Goal: Task Accomplishment & Management: Manage account settings

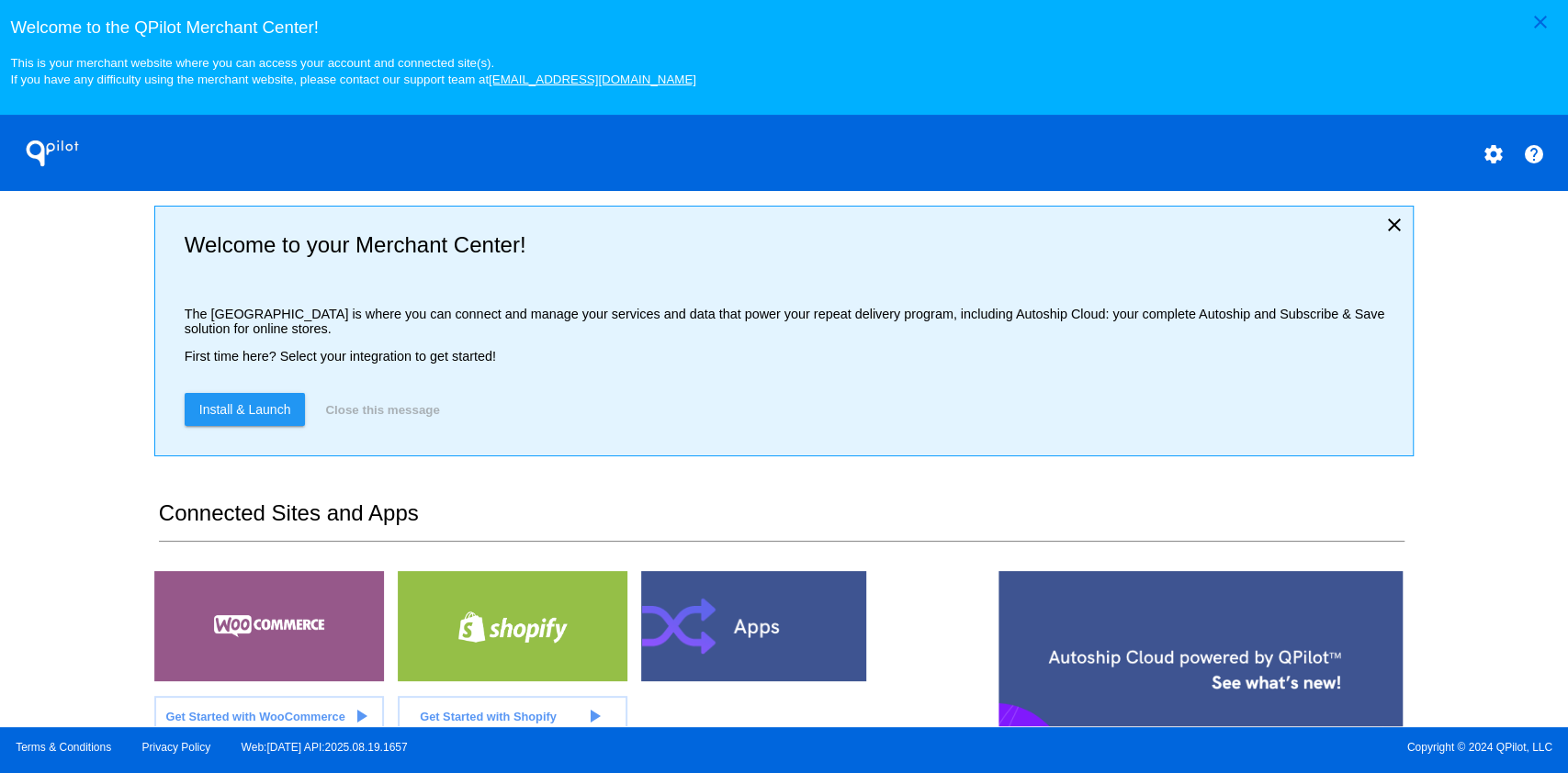
scroll to position [367, 0]
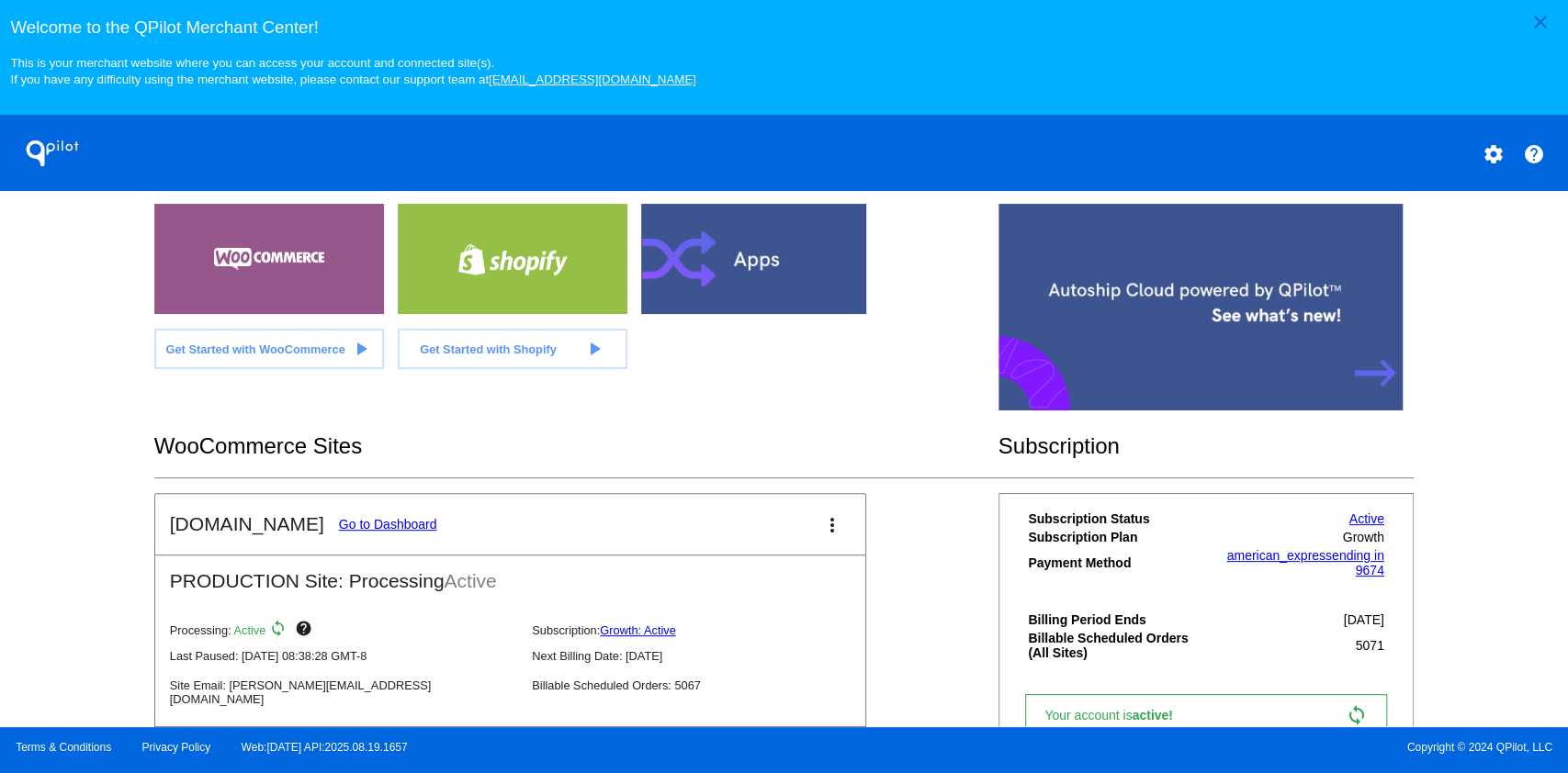
click at [343, 526] on link "Go to Dashboard" at bounding box center [388, 524] width 98 height 15
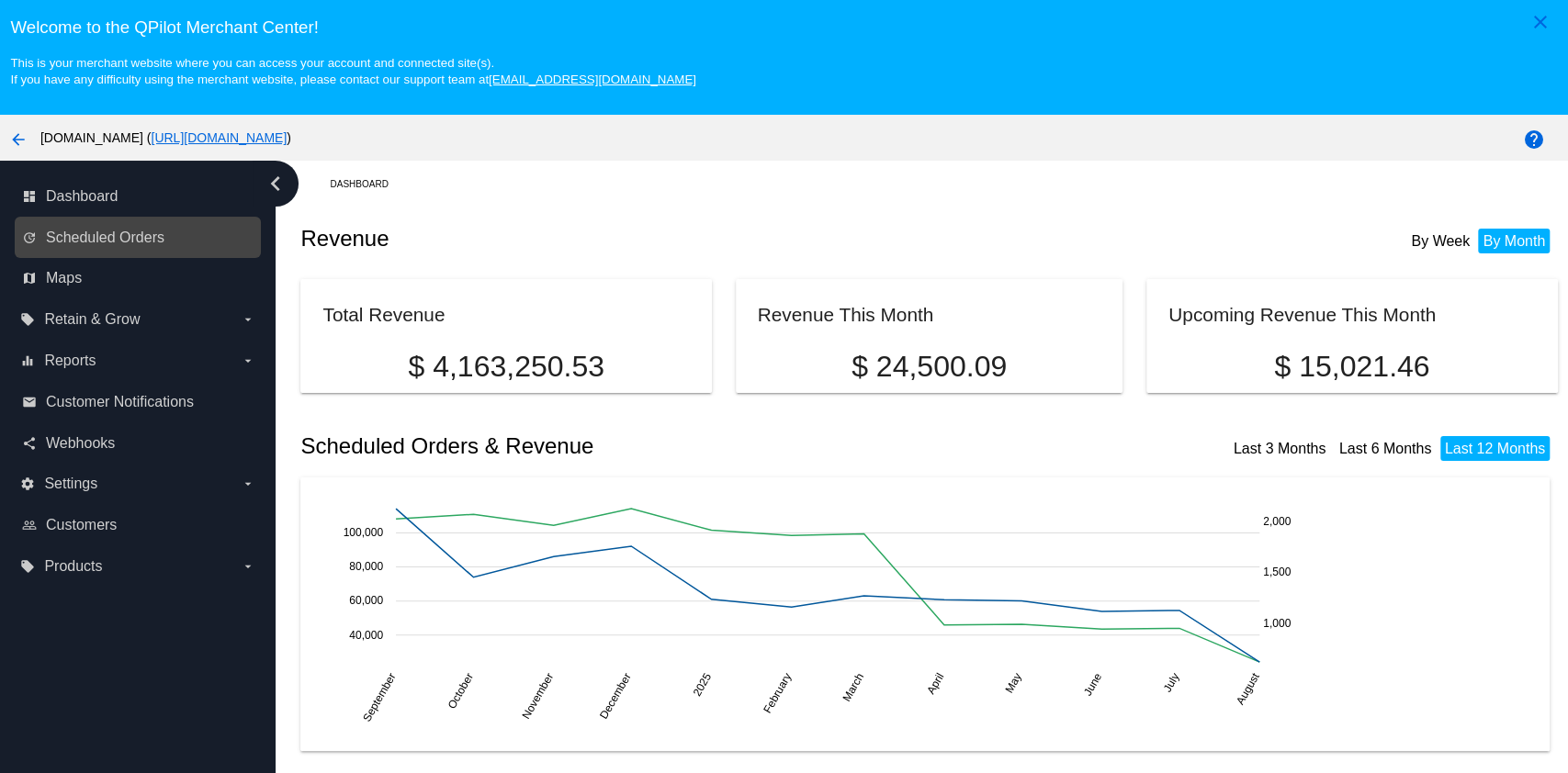
click at [147, 224] on link "update Scheduled Orders" at bounding box center [138, 237] width 234 height 29
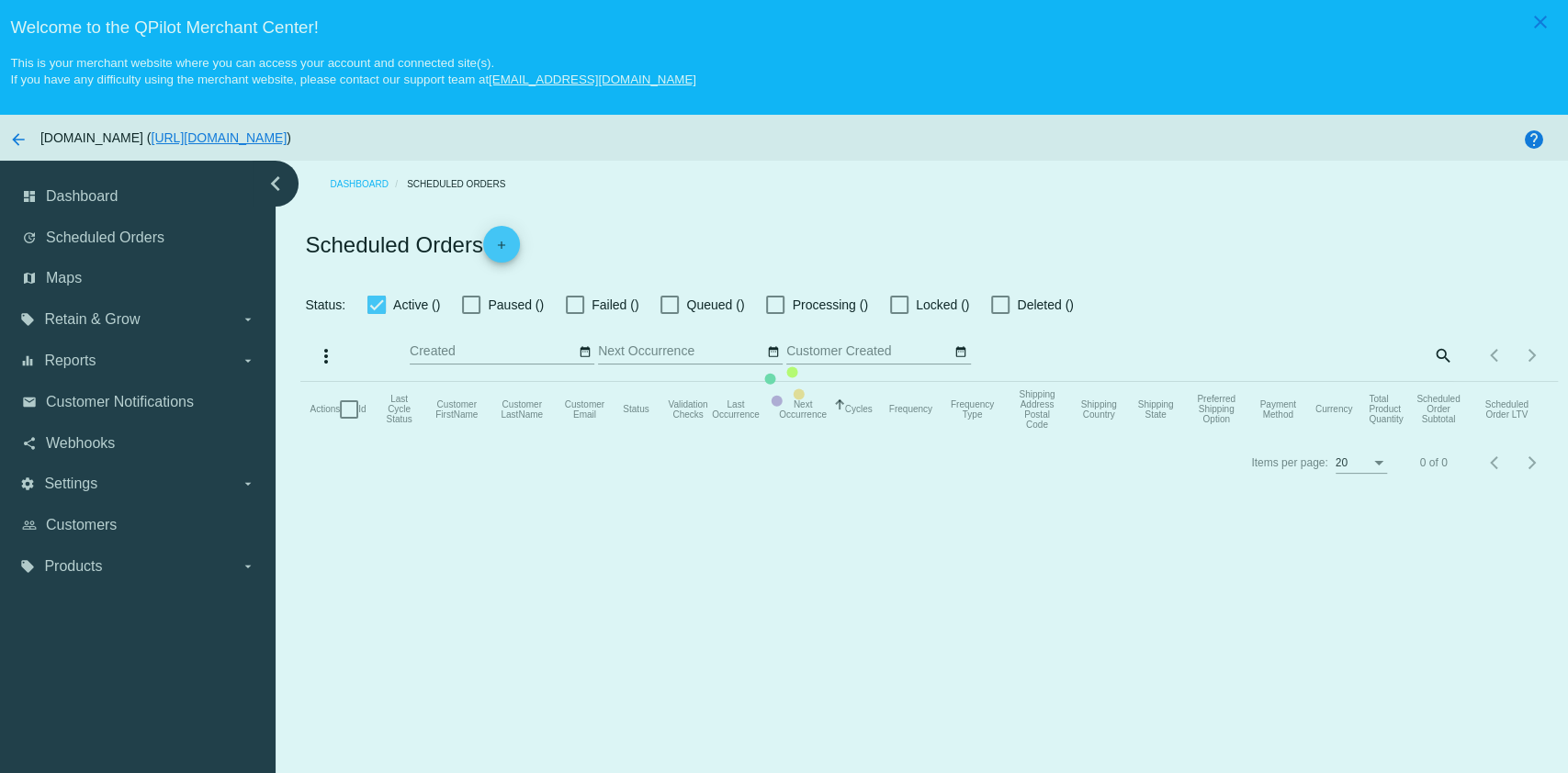
checkbox input "true"
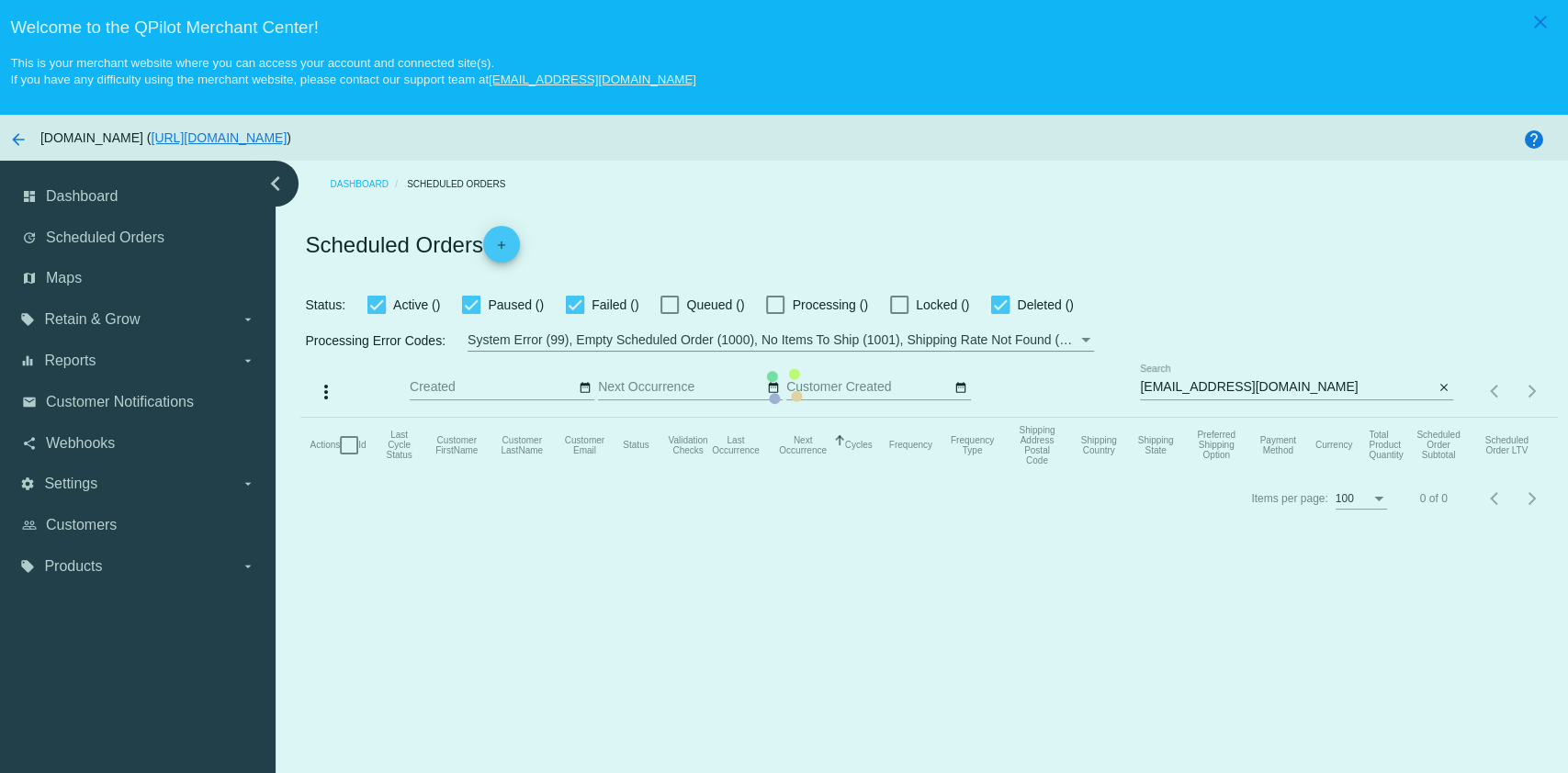
click at [1303, 418] on mat-table "Actions Id Last Cycle Status Customer FirstName Customer LastName Customer Emai…" at bounding box center [928, 445] width 1256 height 55
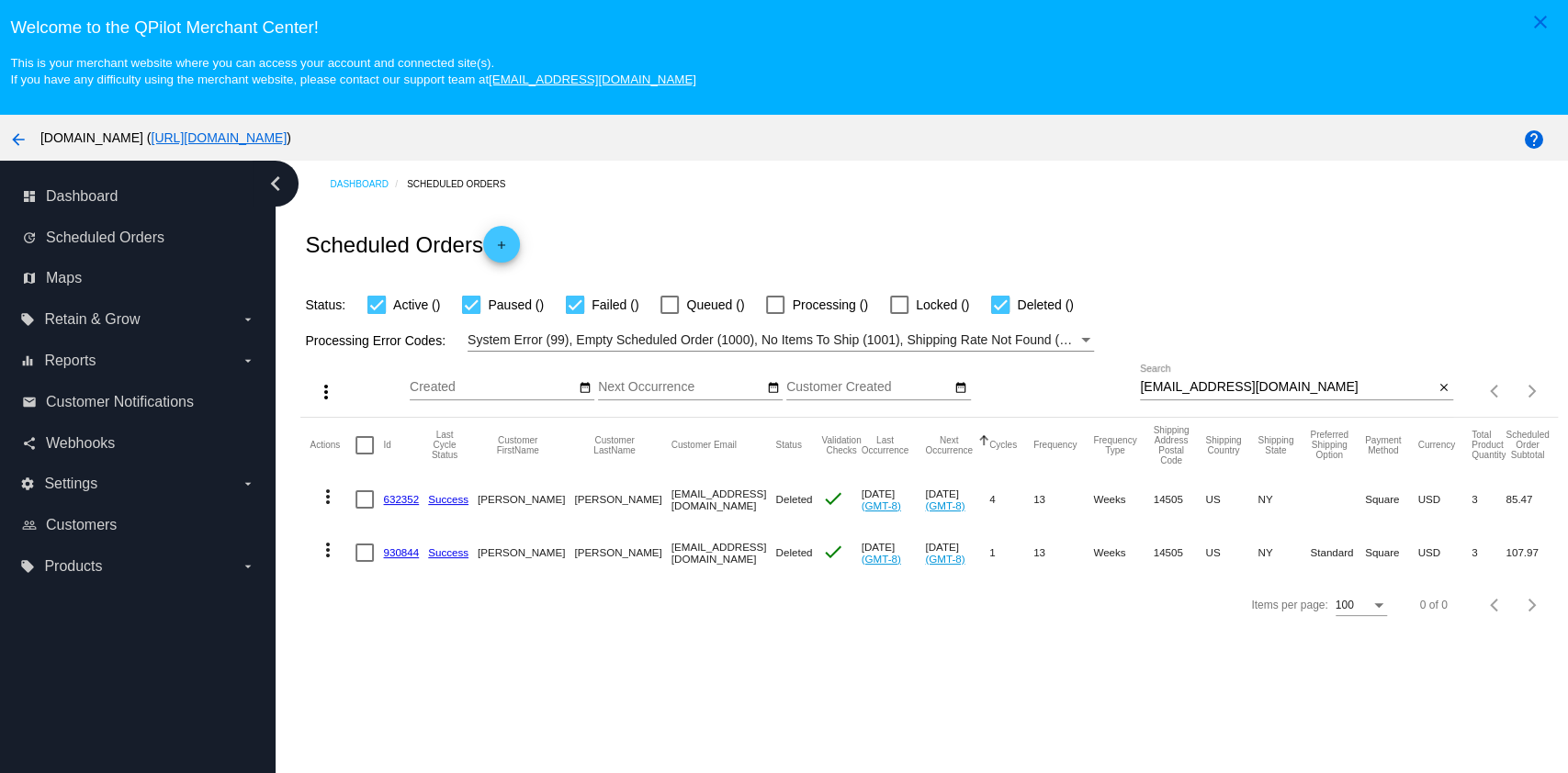
click at [1264, 383] on input "[EMAIL_ADDRESS][DOMAIN_NAME]" at bounding box center [1285, 386] width 293 height 15
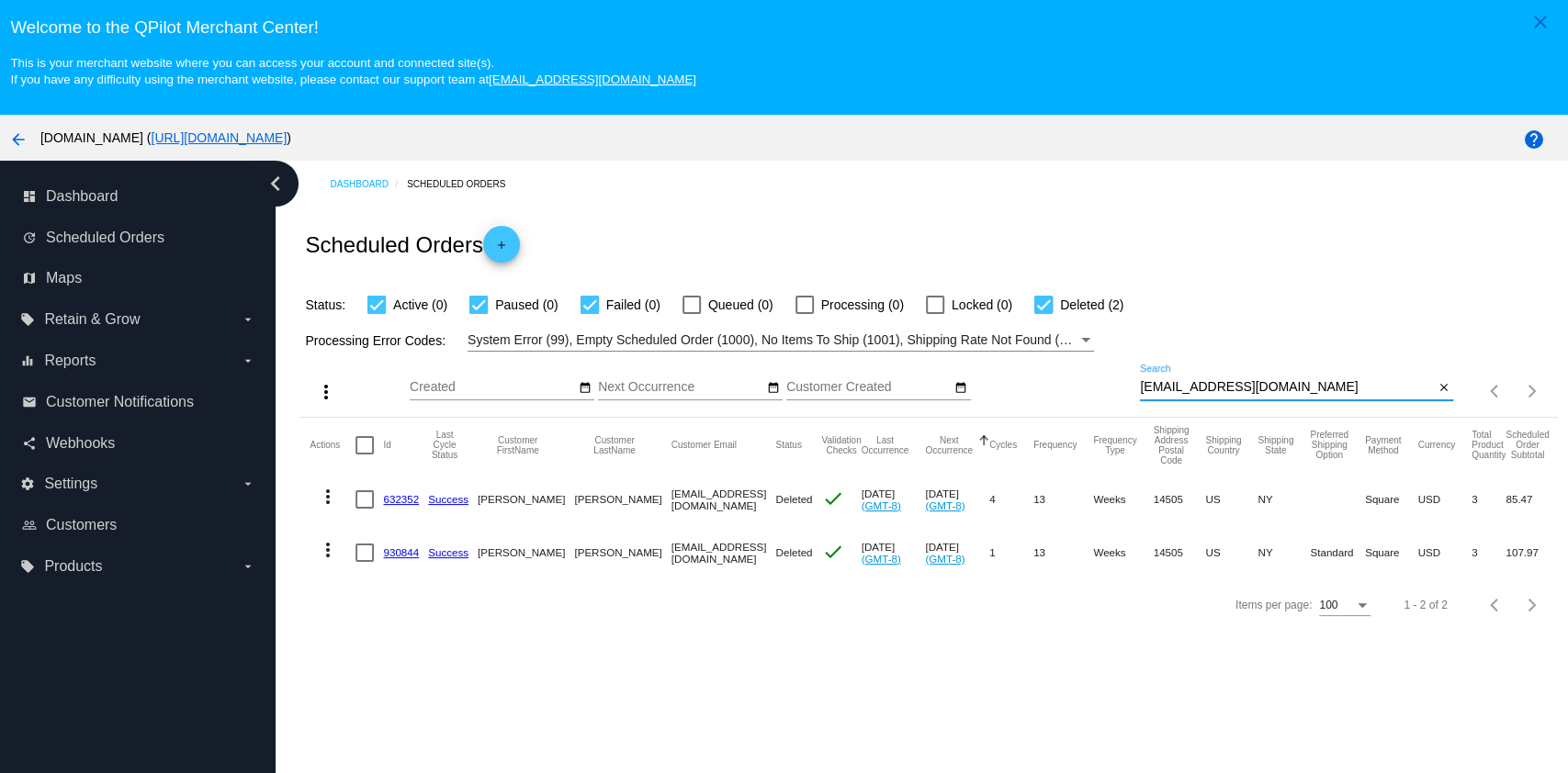
click at [1264, 383] on input "[EMAIL_ADDRESS][DOMAIN_NAME]" at bounding box center [1285, 386] width 293 height 15
paste input "[EMAIL_ADDRESS]"
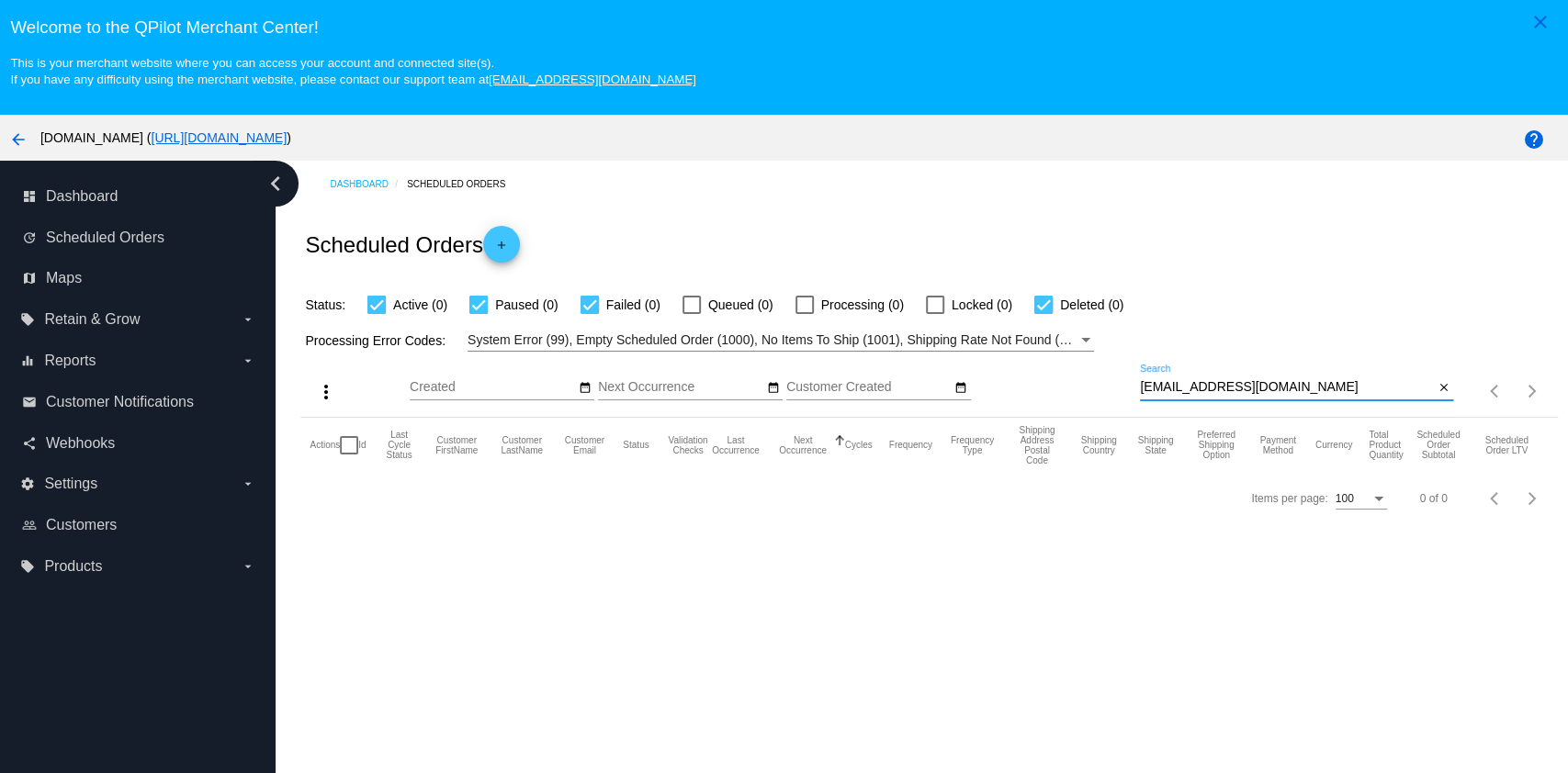
click at [1314, 393] on input "[EMAIL_ADDRESS][DOMAIN_NAME]" at bounding box center [1285, 386] width 293 height 15
click at [1313, 393] on input "[EMAIL_ADDRESS][DOMAIN_NAME]" at bounding box center [1285, 386] width 293 height 15
paste input "[EMAIL_ADDRESS]"
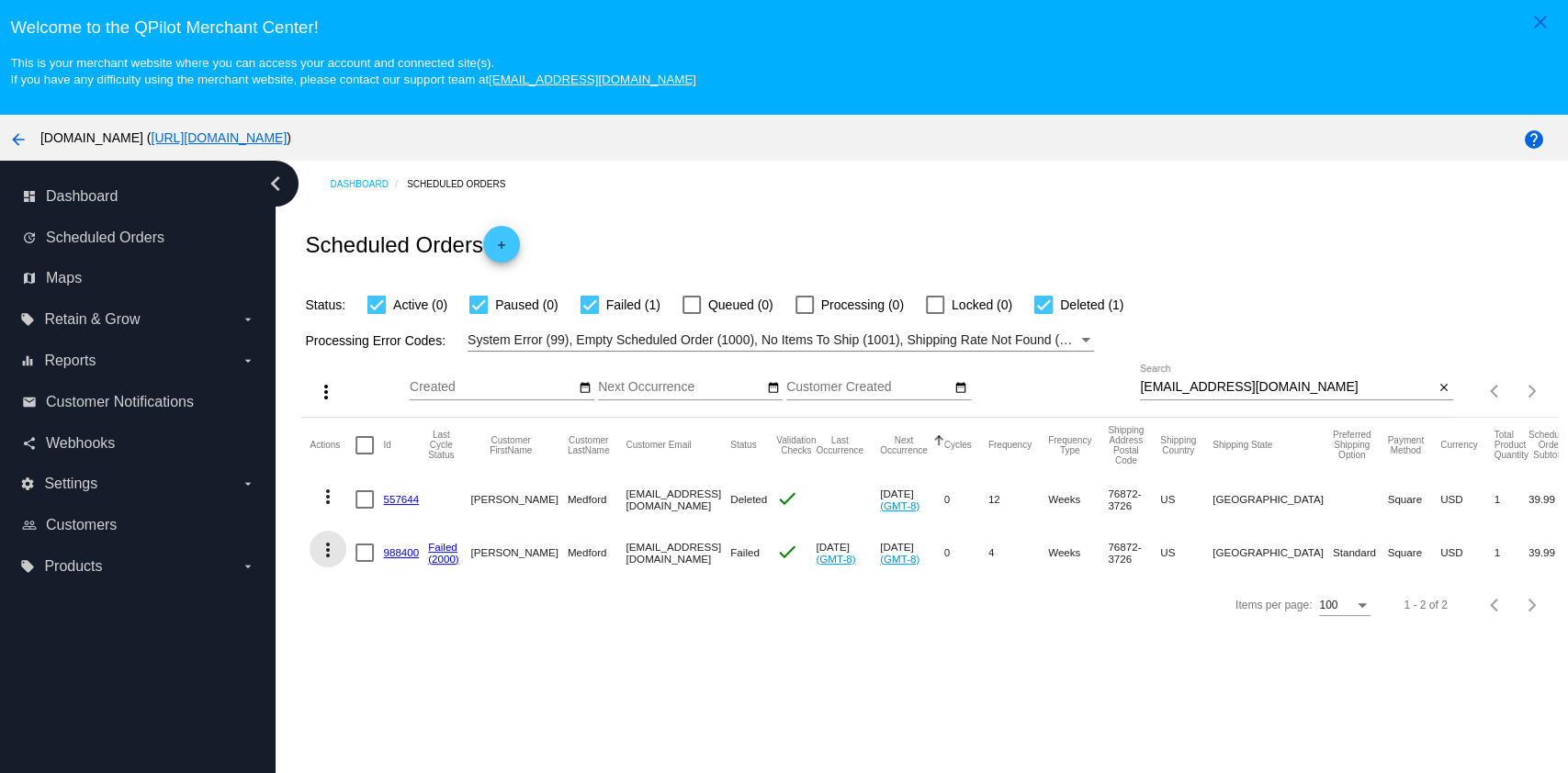
click at [329, 548] on mat-icon "more_vert" at bounding box center [328, 549] width 22 height 22
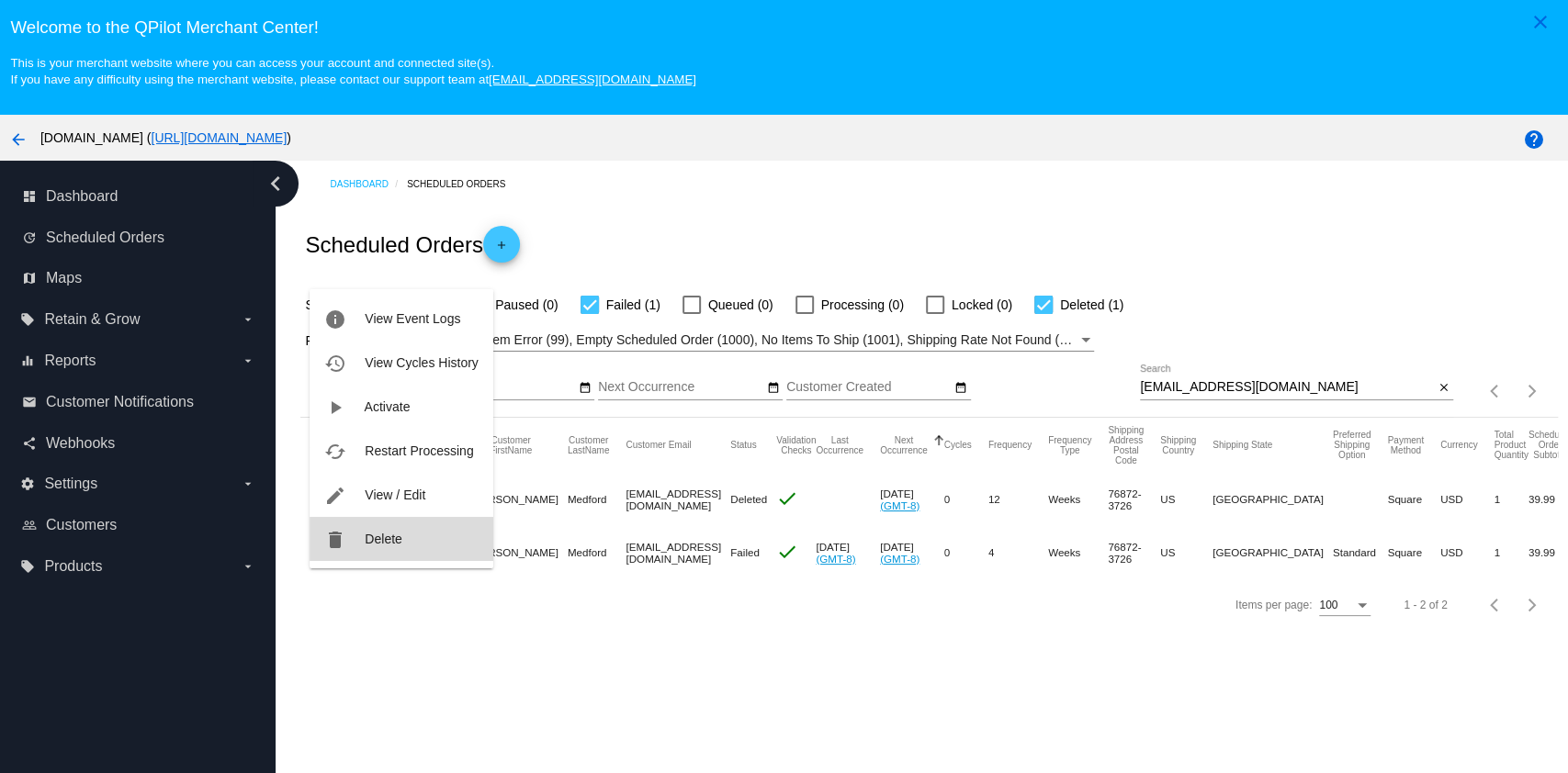
click at [366, 535] on span "Delete" at bounding box center [383, 539] width 36 height 15
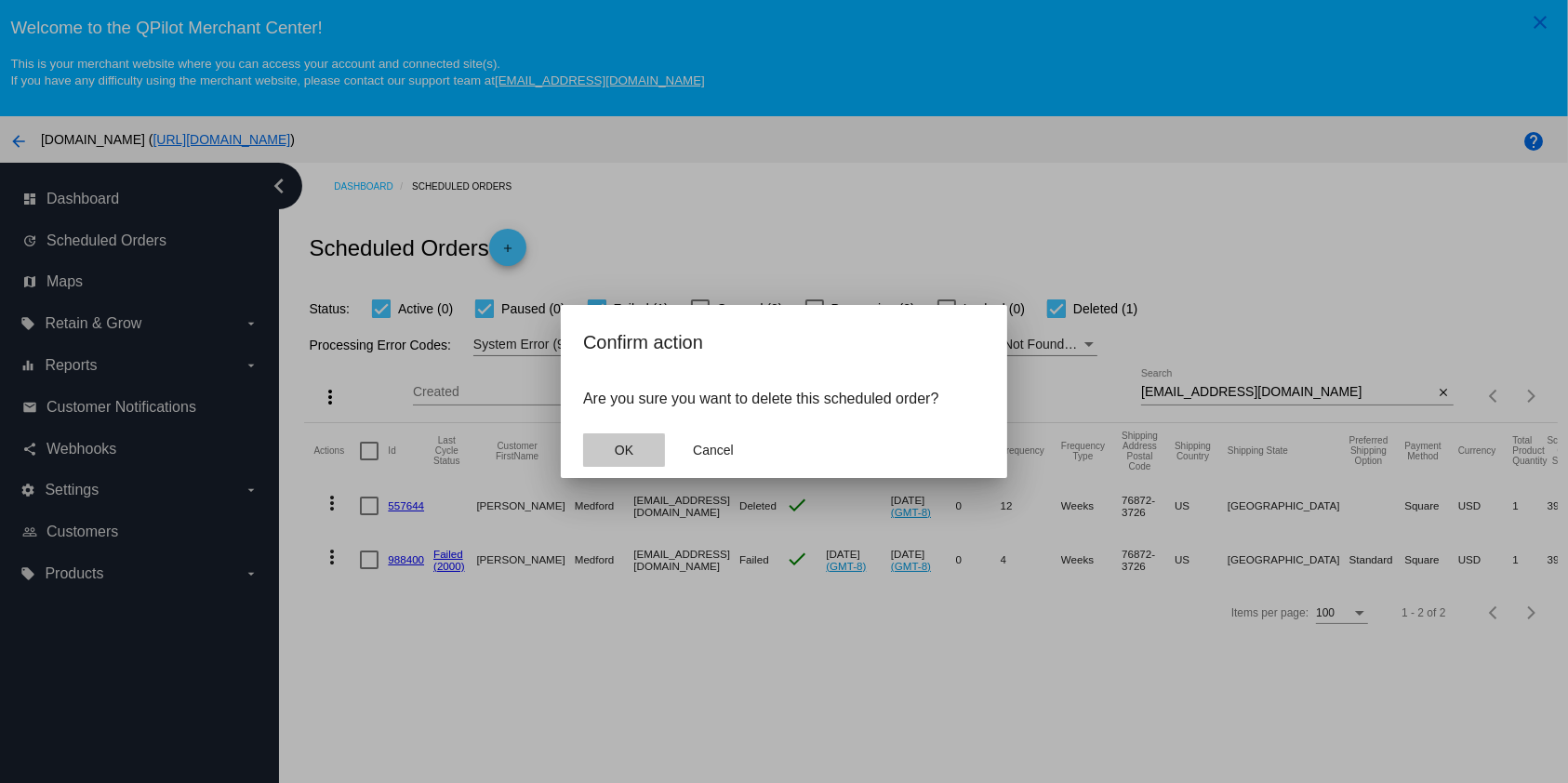
click at [631, 452] on span "OK" at bounding box center [624, 449] width 19 height 15
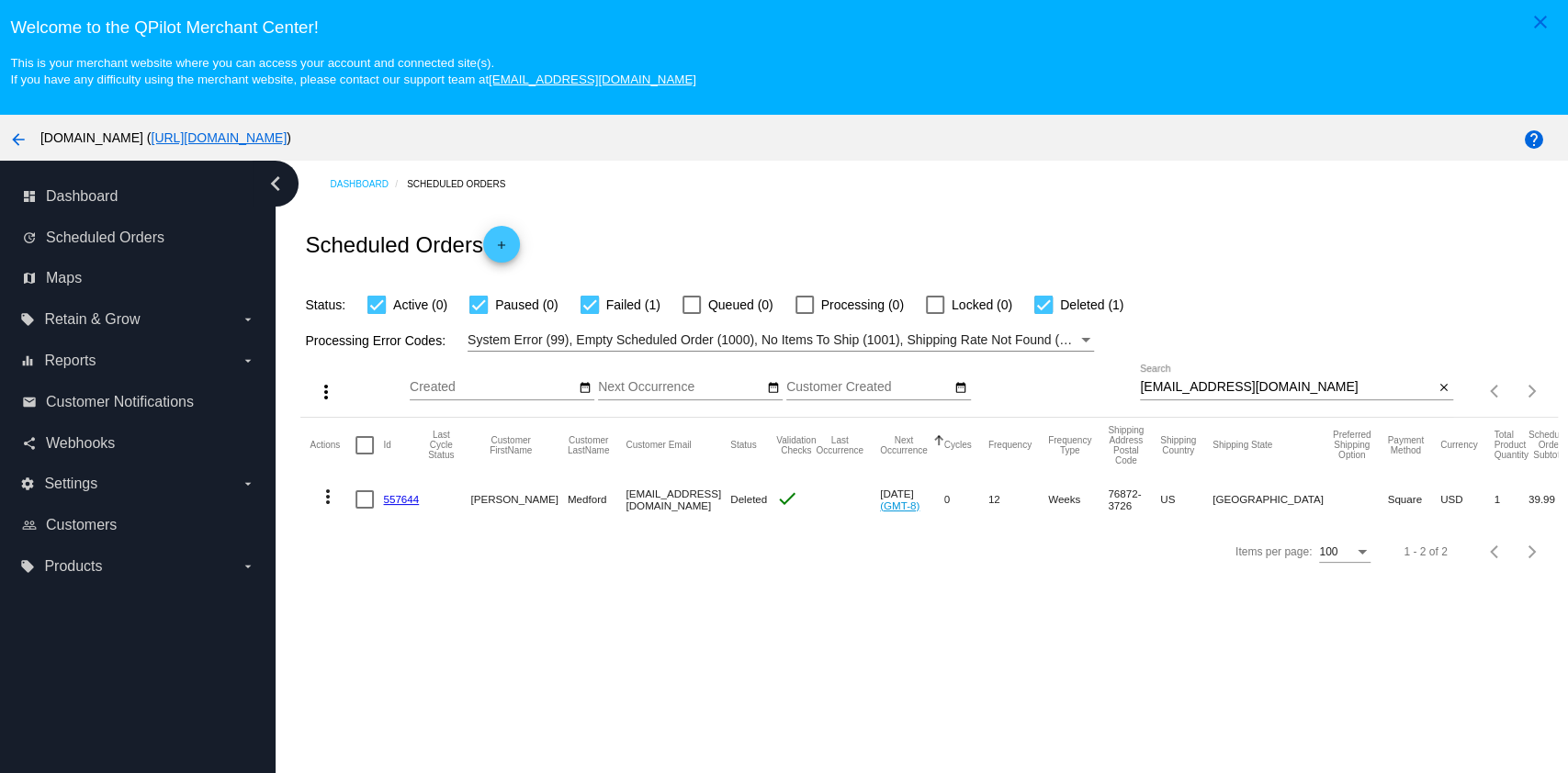
click at [1314, 398] on div "[EMAIL_ADDRESS][DOMAIN_NAME] Search" at bounding box center [1285, 383] width 293 height 36
click at [1321, 387] on input "[EMAIL_ADDRESS][DOMAIN_NAME]" at bounding box center [1285, 386] width 293 height 15
paste input "[EMAIL_ADDRESS]"
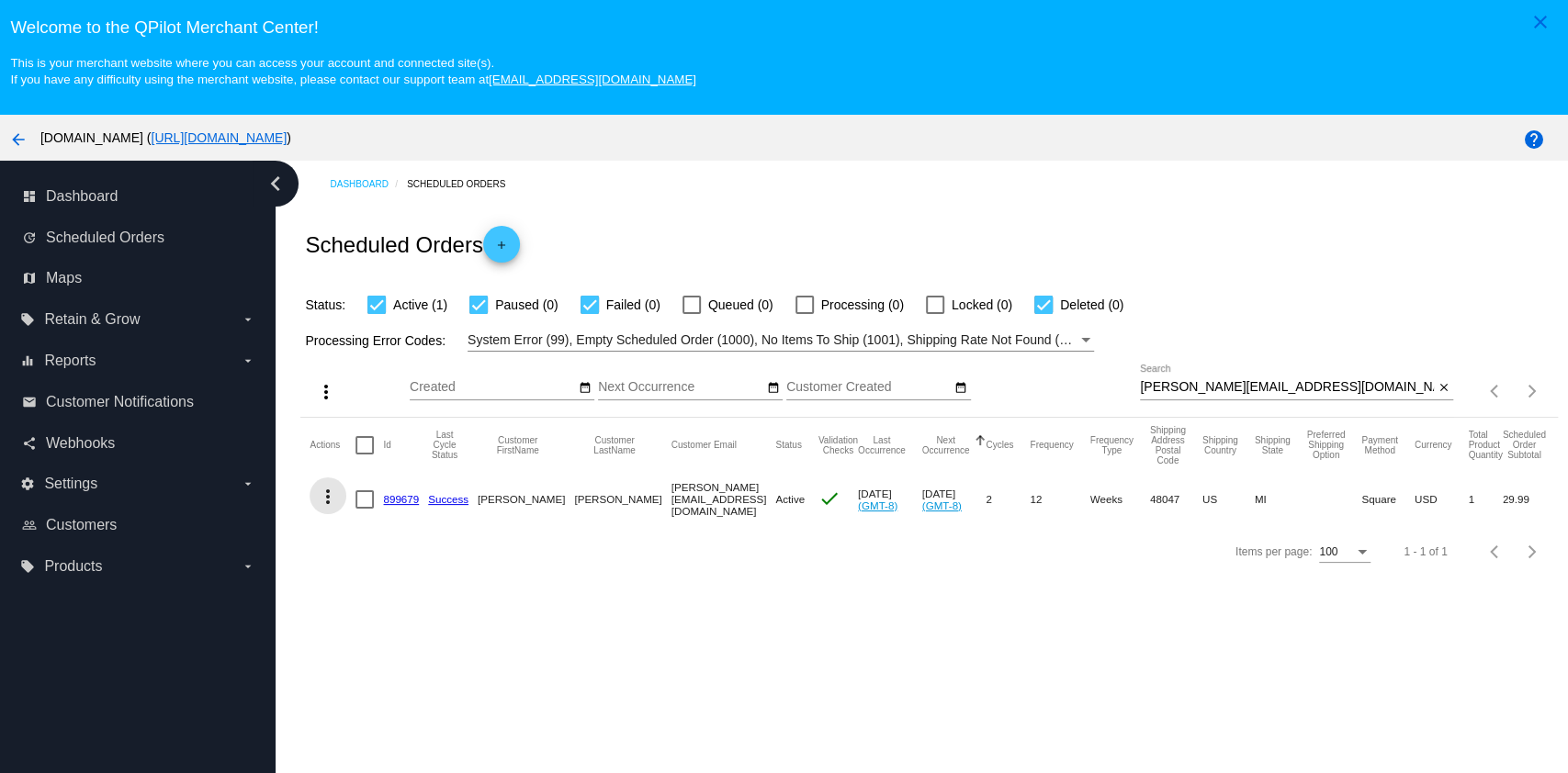
click at [329, 505] on mat-icon "more_vert" at bounding box center [328, 496] width 22 height 22
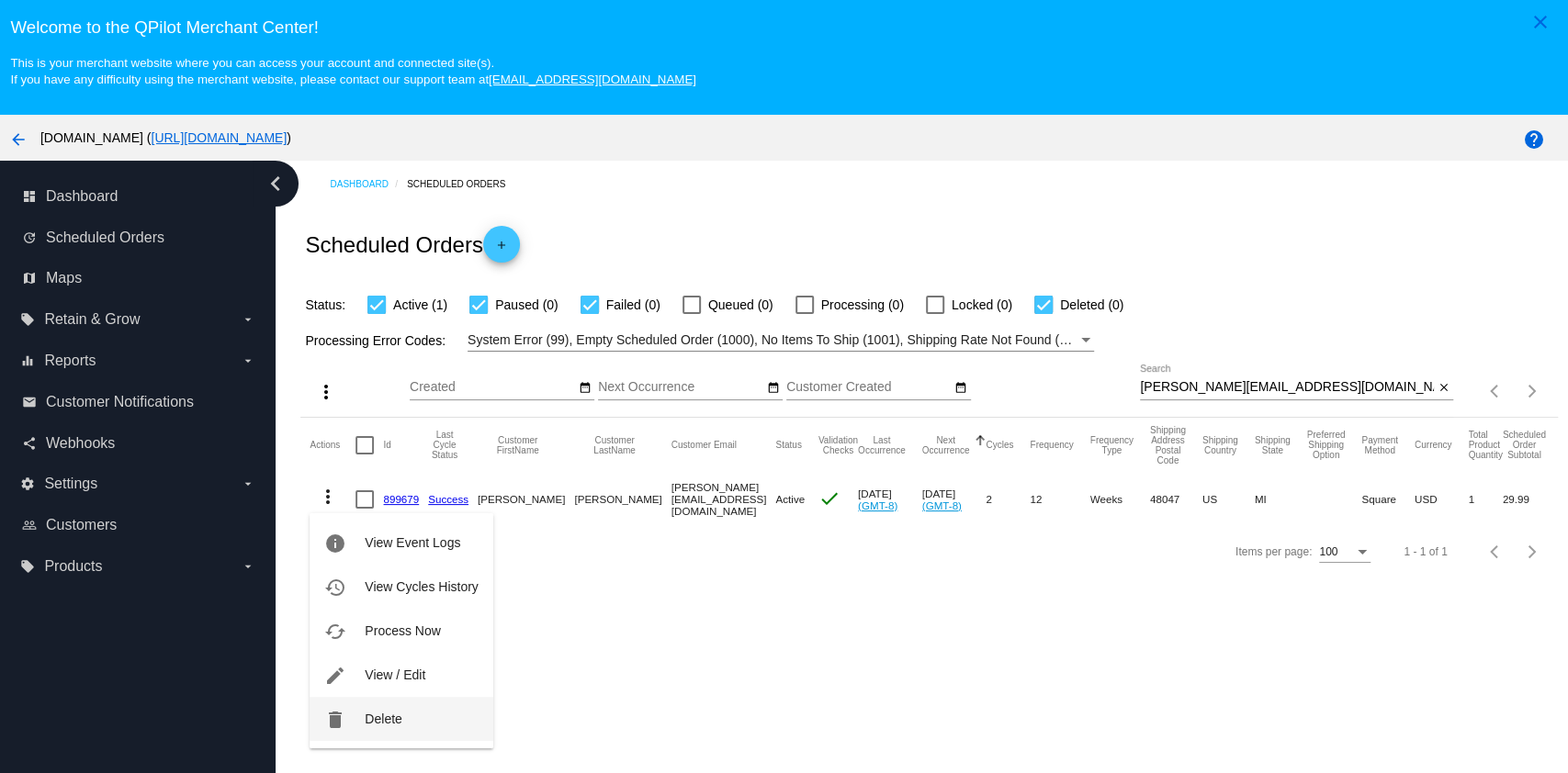
click at [390, 713] on span "Delete" at bounding box center [383, 718] width 36 height 15
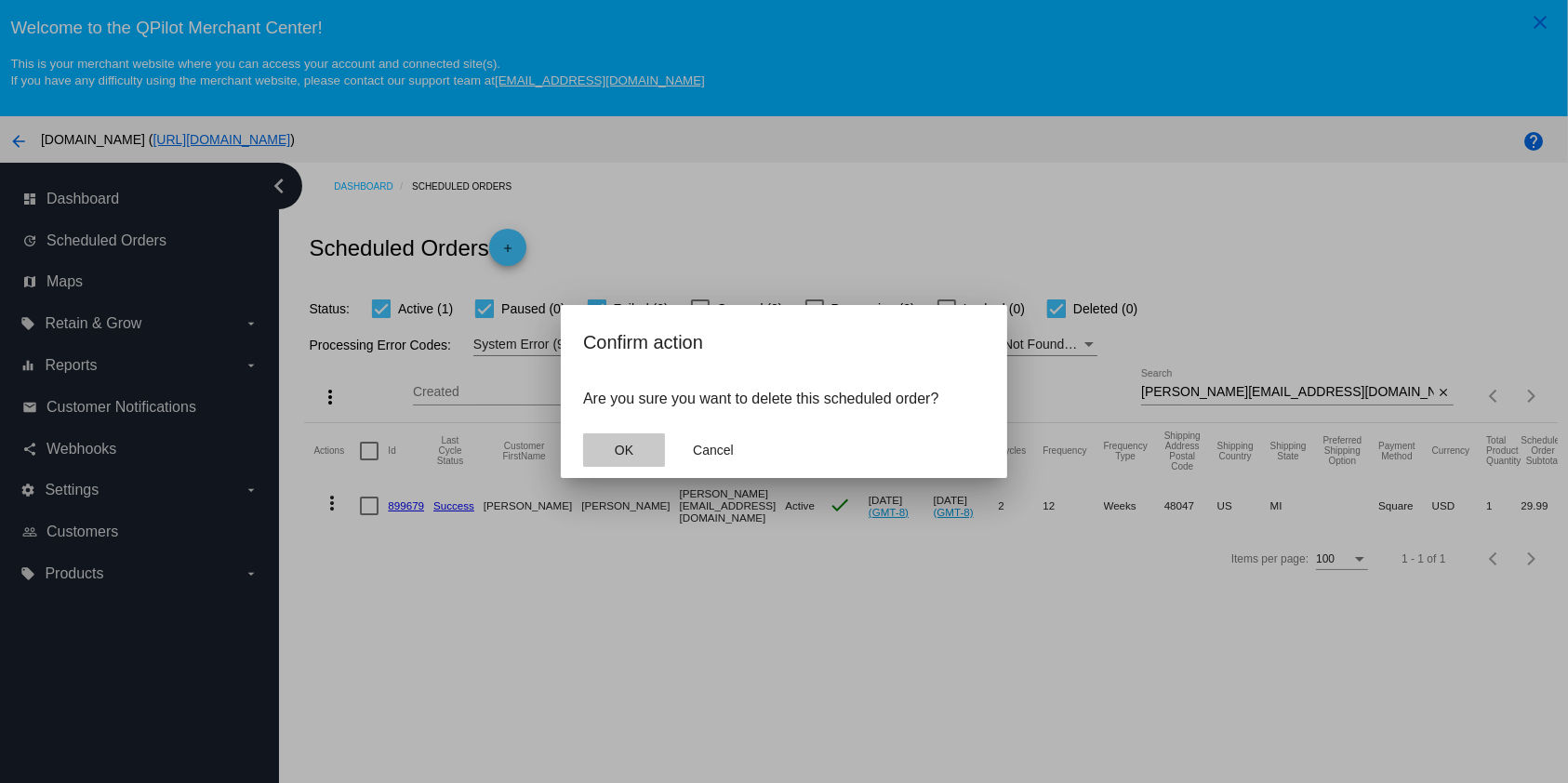
click at [640, 442] on button "OK" at bounding box center [624, 450] width 81 height 34
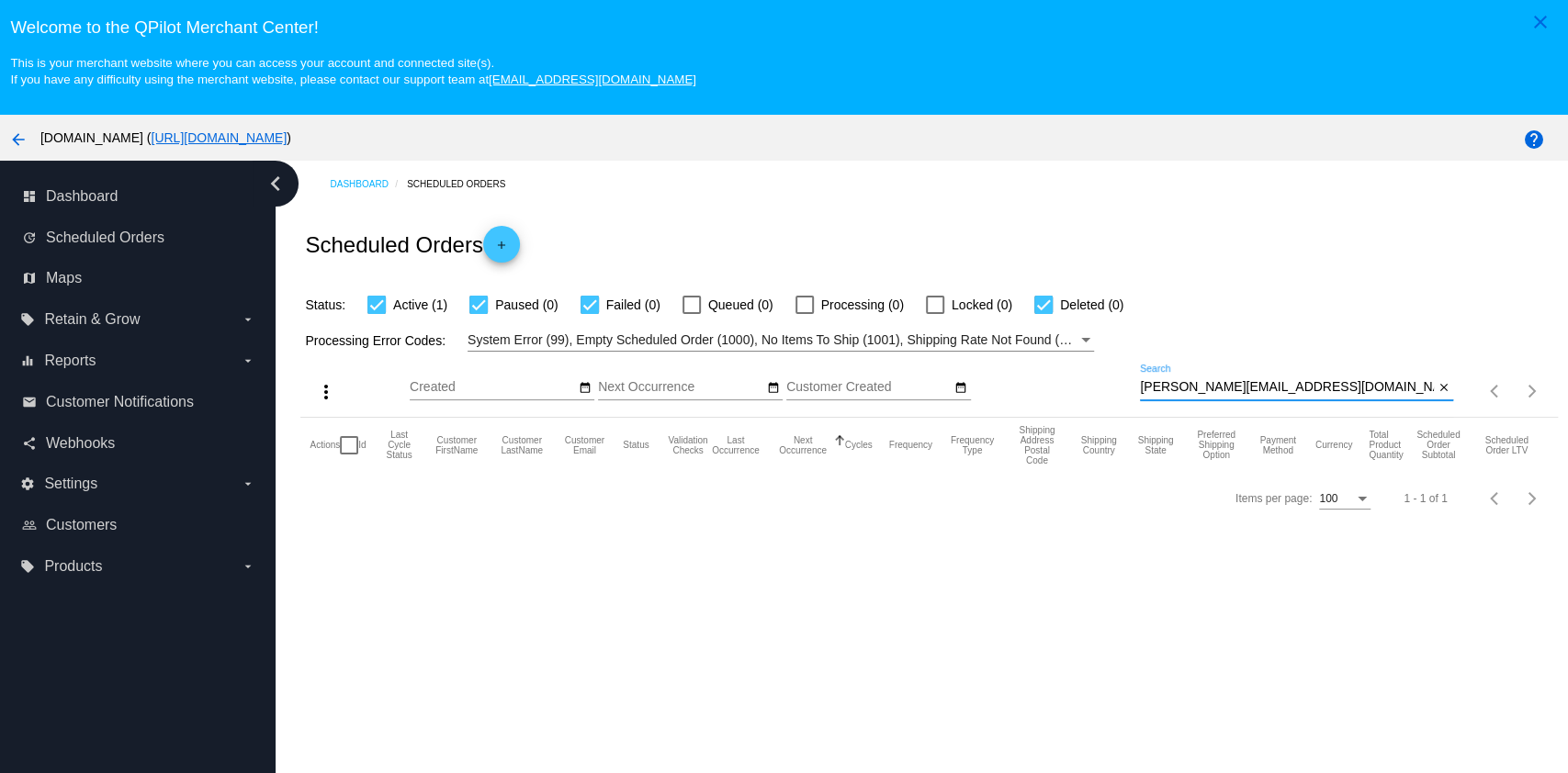
click at [1284, 389] on input "[PERSON_NAME][EMAIL_ADDRESS][DOMAIN_NAME]" at bounding box center [1285, 386] width 293 height 15
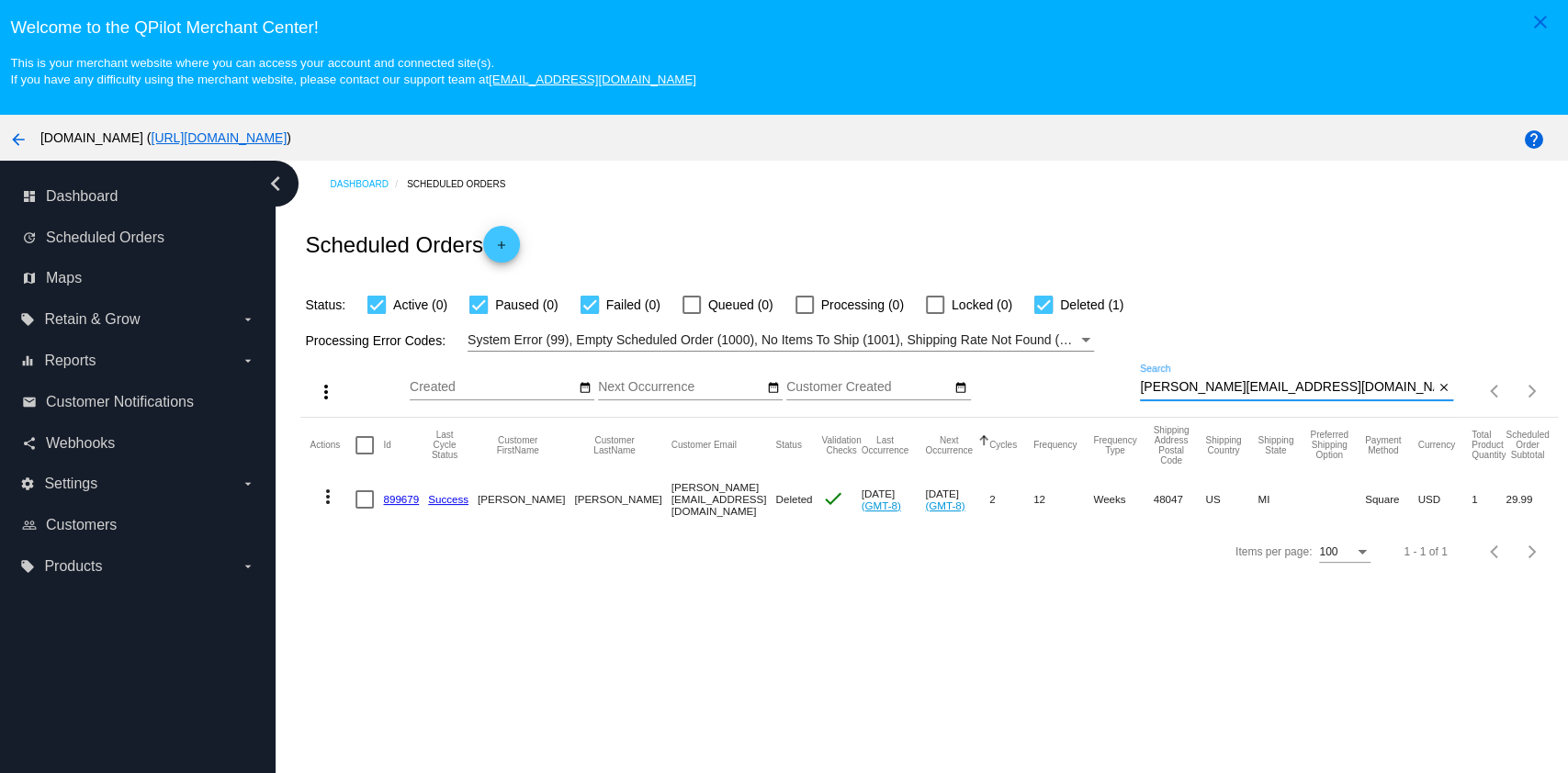
click at [1291, 384] on input "[PERSON_NAME][EMAIL_ADDRESS][DOMAIN_NAME]" at bounding box center [1285, 386] width 293 height 15
paste input "conniesc123@live"
click at [1343, 396] on div "[EMAIL_ADDRESS][DOMAIN_NAME] Search" at bounding box center [1285, 383] width 293 height 36
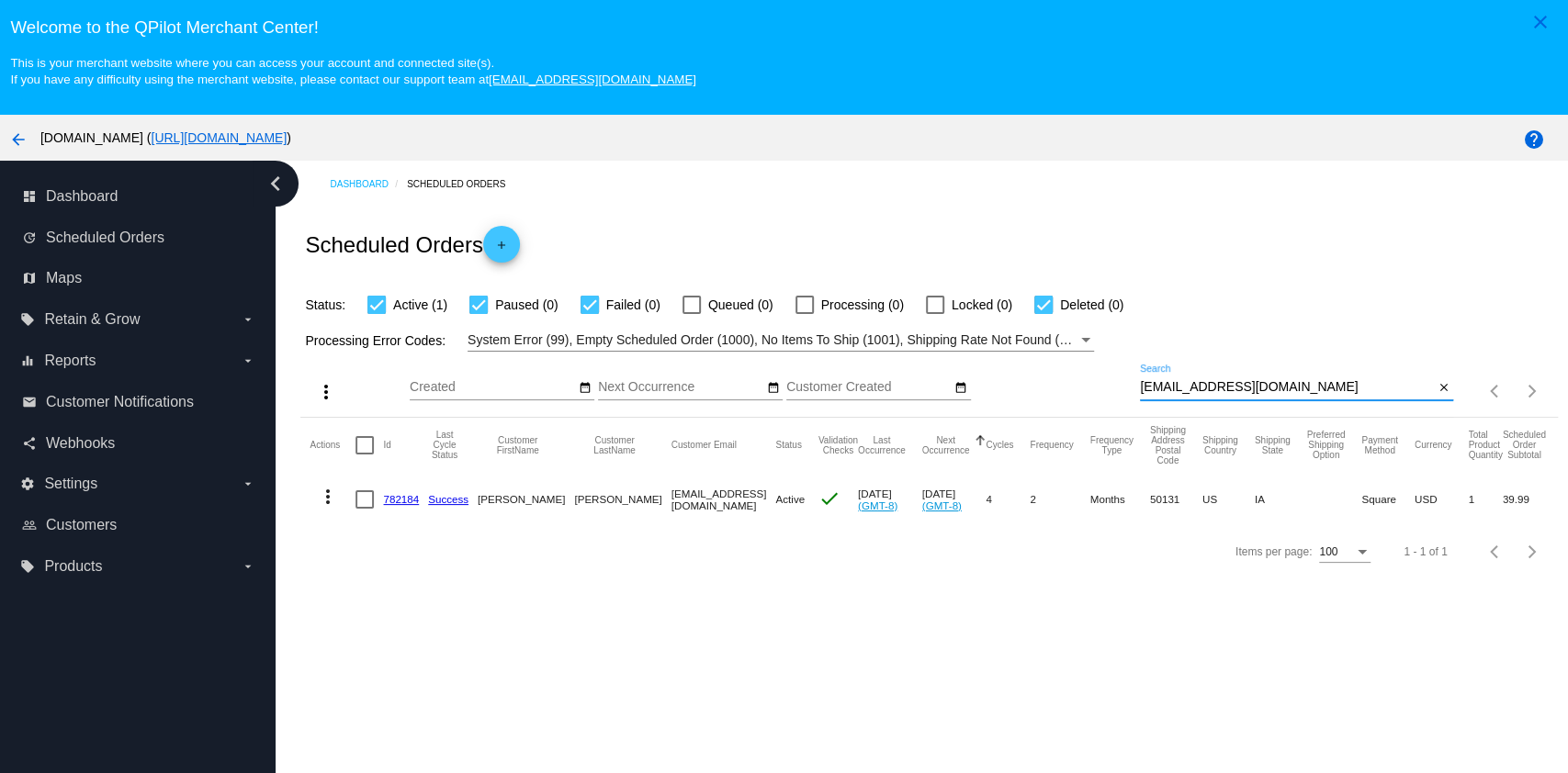
click at [1346, 386] on input "[EMAIL_ADDRESS][DOMAIN_NAME]" at bounding box center [1285, 386] width 293 height 15
paste input "[EMAIL_ADDRESS]"
type input "[PERSON_NAME][EMAIL_ADDRESS][DOMAIN_NAME]"
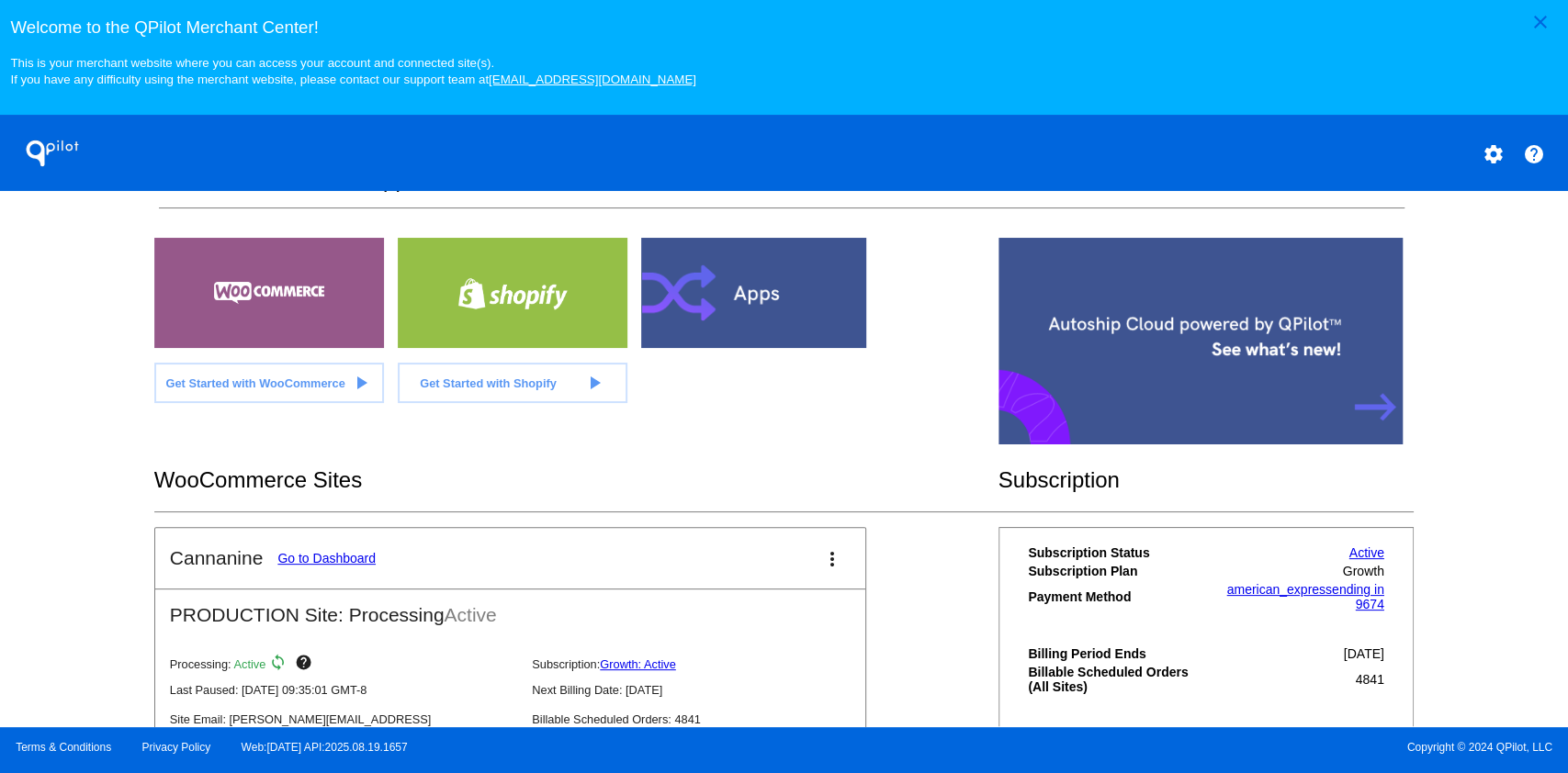
scroll to position [463, 0]
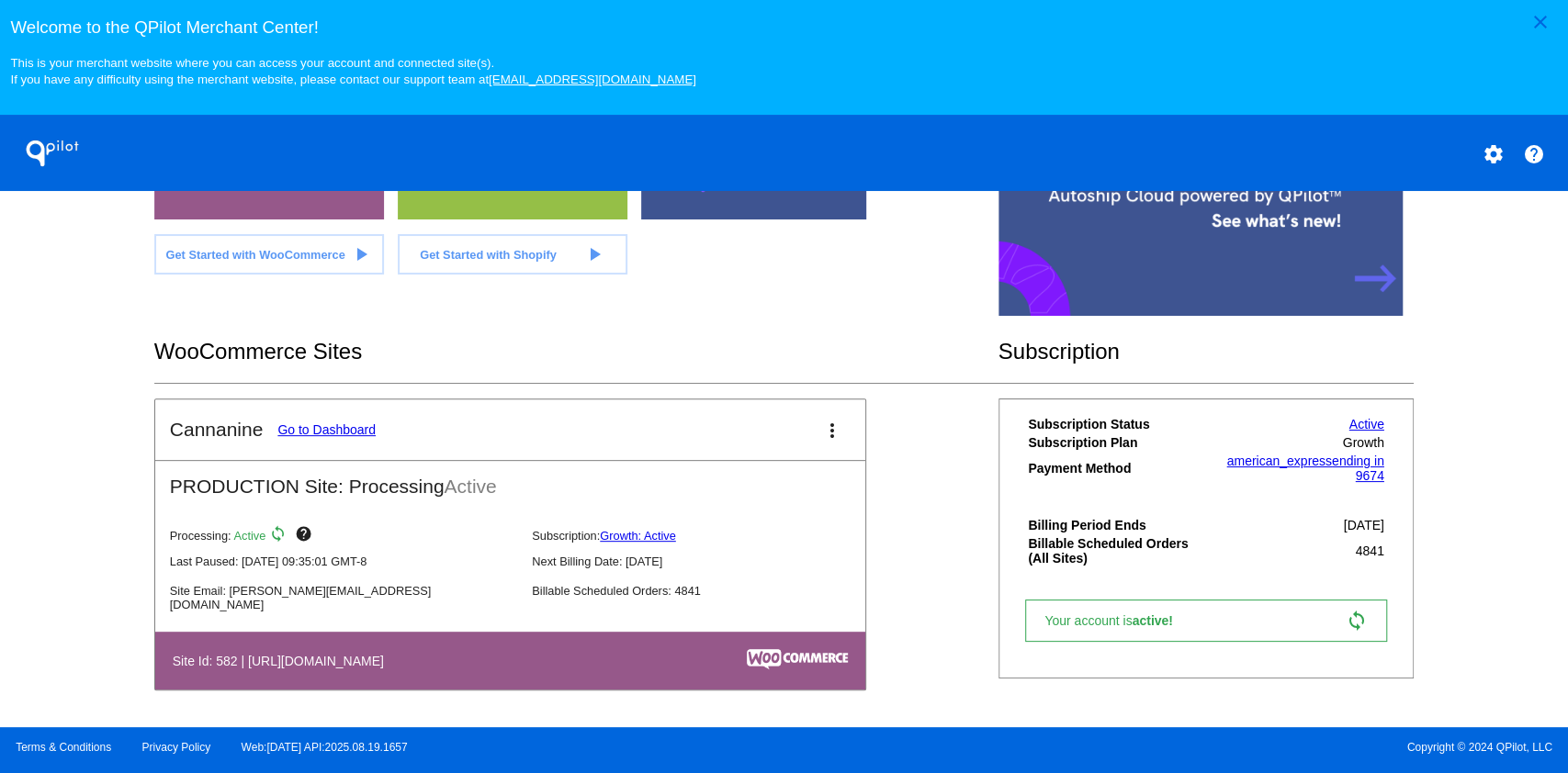
click at [354, 433] on link "Go to Dashboard" at bounding box center [327, 430] width 98 height 15
